Goal: Transaction & Acquisition: Register for event/course

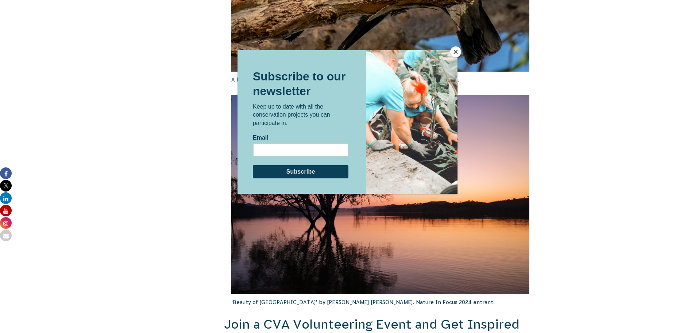
scroll to position [1174, 0]
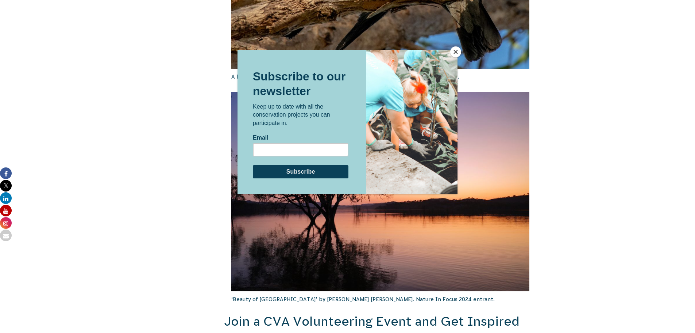
click at [454, 50] on button "Close" at bounding box center [455, 51] width 11 height 11
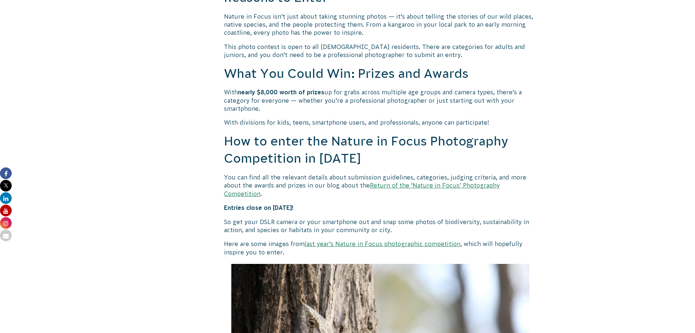
scroll to position [553, 0]
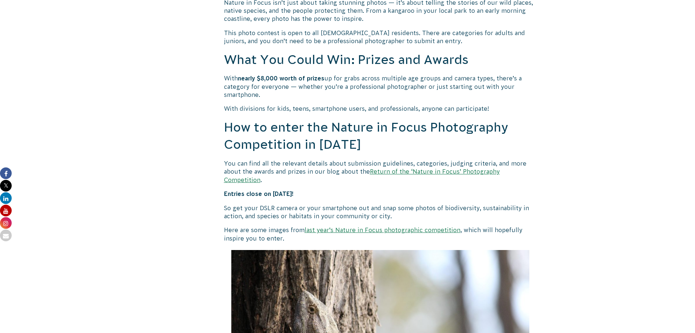
click at [393, 171] on link "Return of the ‘Nature in Focus’ Photography Competition" at bounding box center [362, 175] width 276 height 15
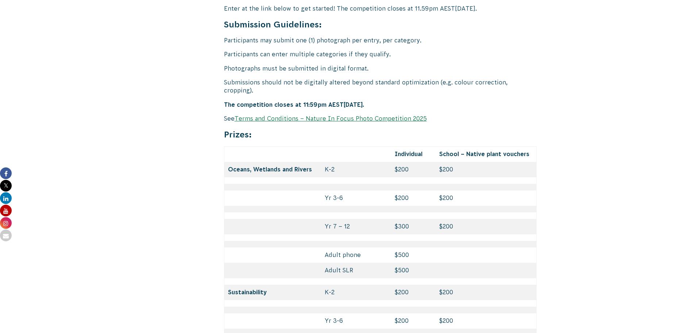
scroll to position [3030, 0]
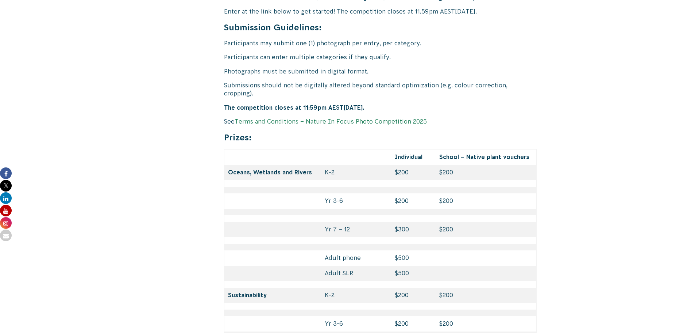
click at [315, 118] on link "Terms and Conditions – Nature In Focus Photo Competition 2025" at bounding box center [331, 121] width 192 height 7
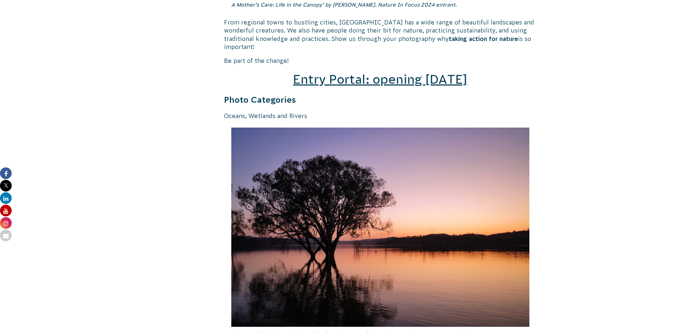
scroll to position [1022, 0]
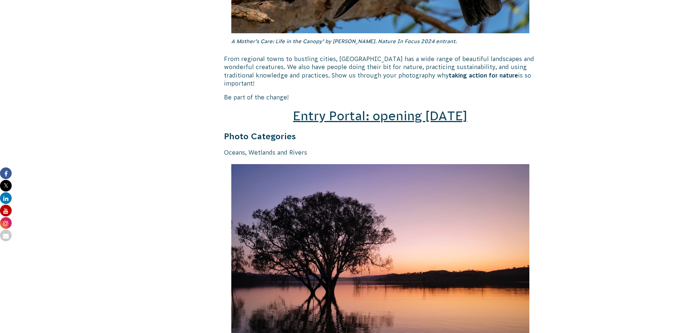
click at [395, 109] on span "Entry Portal: opening [DATE]" at bounding box center [380, 116] width 174 height 14
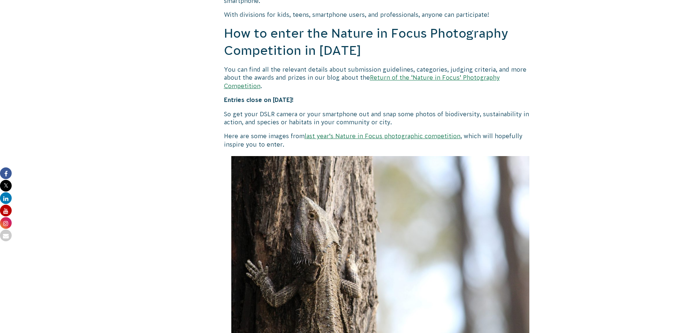
scroll to position [548, 0]
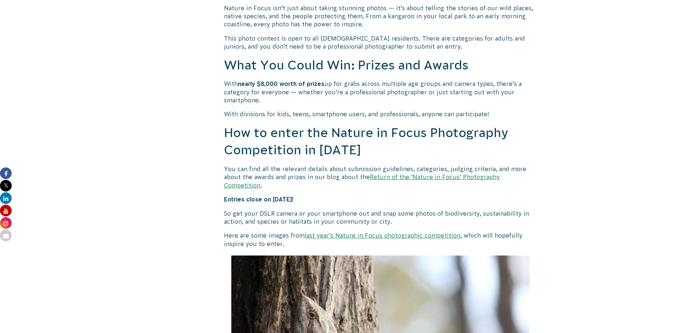
click at [385, 176] on link "Return of the ‘Nature in Focus’ Photography Competition" at bounding box center [362, 180] width 276 height 15
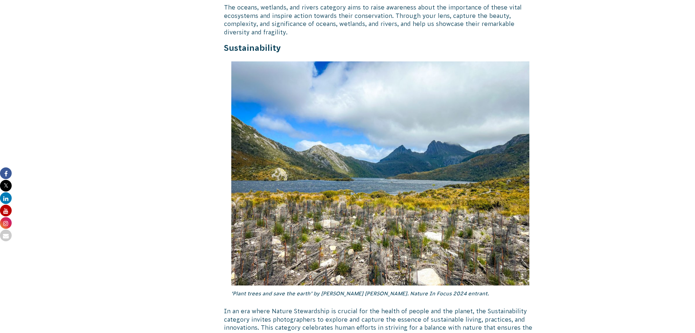
scroll to position [1606, 0]
